Goal: Information Seeking & Learning: Find specific fact

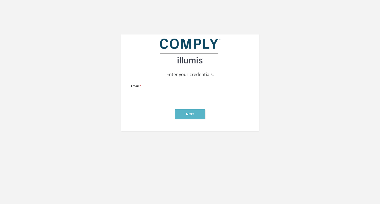
type input "[PERSON_NAME][EMAIL_ADDRESS][DOMAIN_NAME]"
click input "submit" at bounding box center [0, 0] width 0 height 0
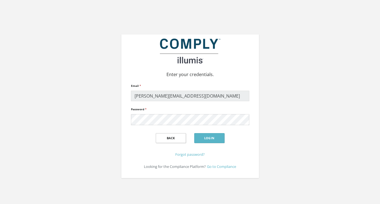
click input "submit" at bounding box center [0, 0] width 0 height 0
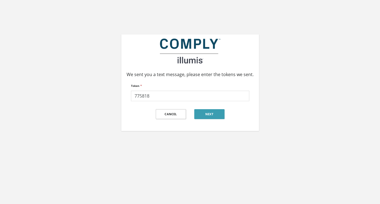
type input "775818"
click at [217, 114] on button "Next" at bounding box center [209, 114] width 30 height 10
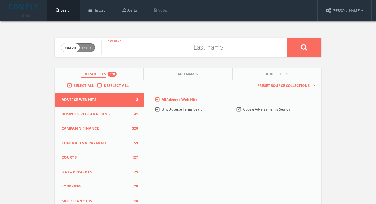
click at [161, 54] on input "text" at bounding box center [144, 47] width 86 height 14
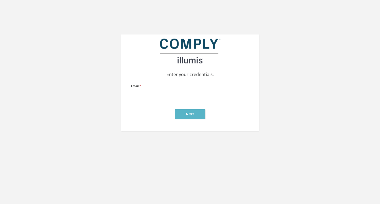
type input "[PERSON_NAME][EMAIL_ADDRESS][DOMAIN_NAME]"
click input "submit" at bounding box center [0, 0] width 0 height 0
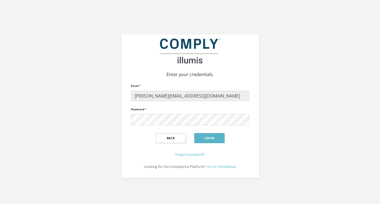
click input "submit" at bounding box center [0, 0] width 0 height 0
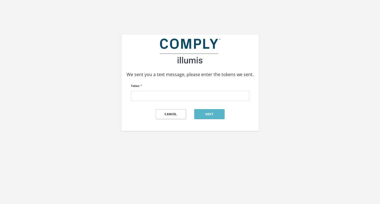
click at [223, 85] on div "Token *" at bounding box center [190, 91] width 118 height 19
click at [224, 94] on input "Token *" at bounding box center [190, 96] width 118 height 10
type input "447946"
click at [219, 113] on button "Next" at bounding box center [209, 114] width 30 height 10
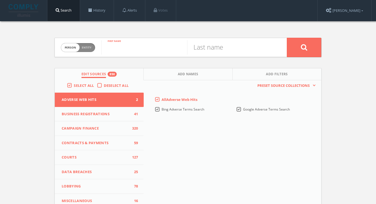
click at [151, 49] on input "text" at bounding box center [144, 47] width 86 height 14
type input "[PERSON_NAME]"
type input "crenellated"
click at [294, 49] on button at bounding box center [304, 47] width 34 height 19
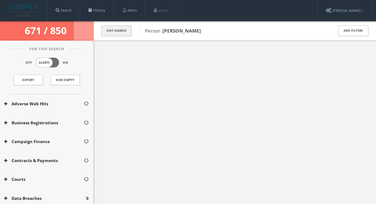
click at [109, 28] on button "Edit Search" at bounding box center [116, 30] width 30 height 11
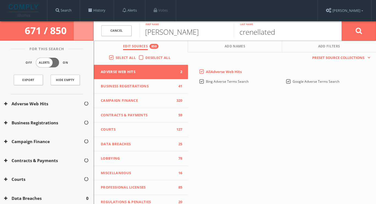
click at [290, 34] on input "crenellated" at bounding box center [281, 30] width 94 height 14
type input "[PERSON_NAME]"
click at [359, 34] on icon at bounding box center [359, 30] width 7 height 7
